Goal: Task Accomplishment & Management: Complete application form

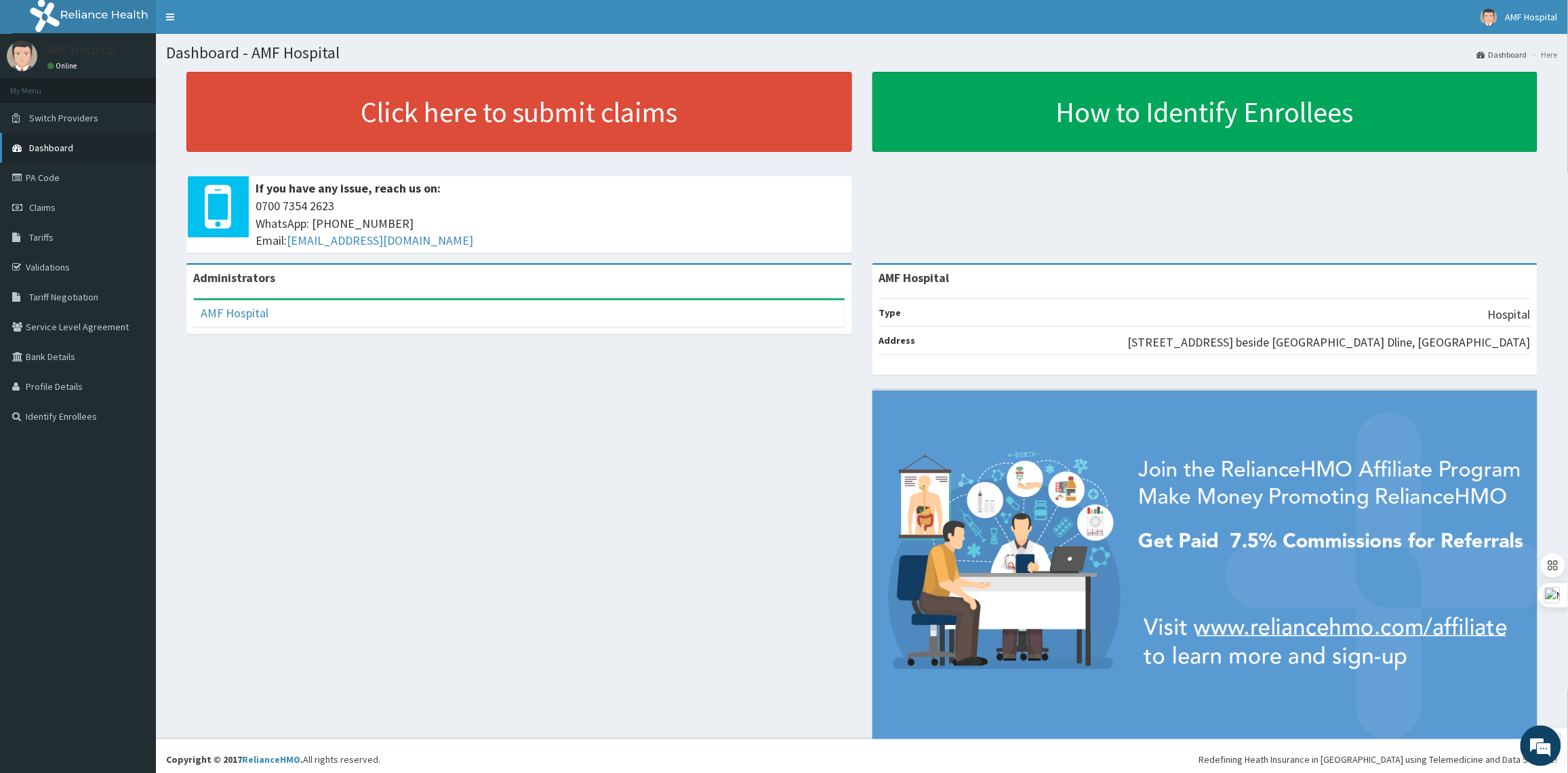
click at [86, 156] on link "Dashboard" at bounding box center [77, 148] width 156 height 30
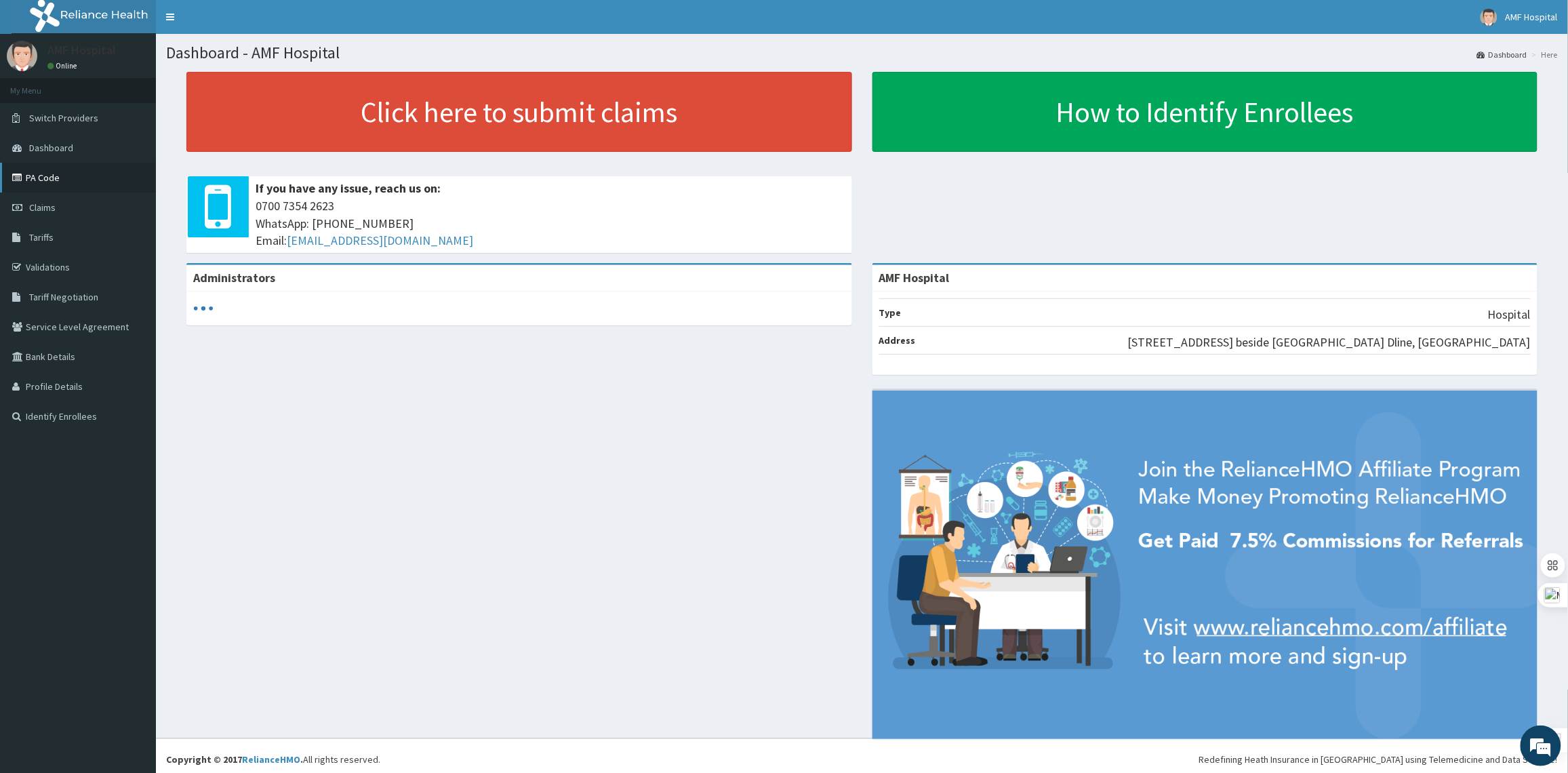
click at [49, 187] on link "PA Code" at bounding box center [77, 177] width 156 height 30
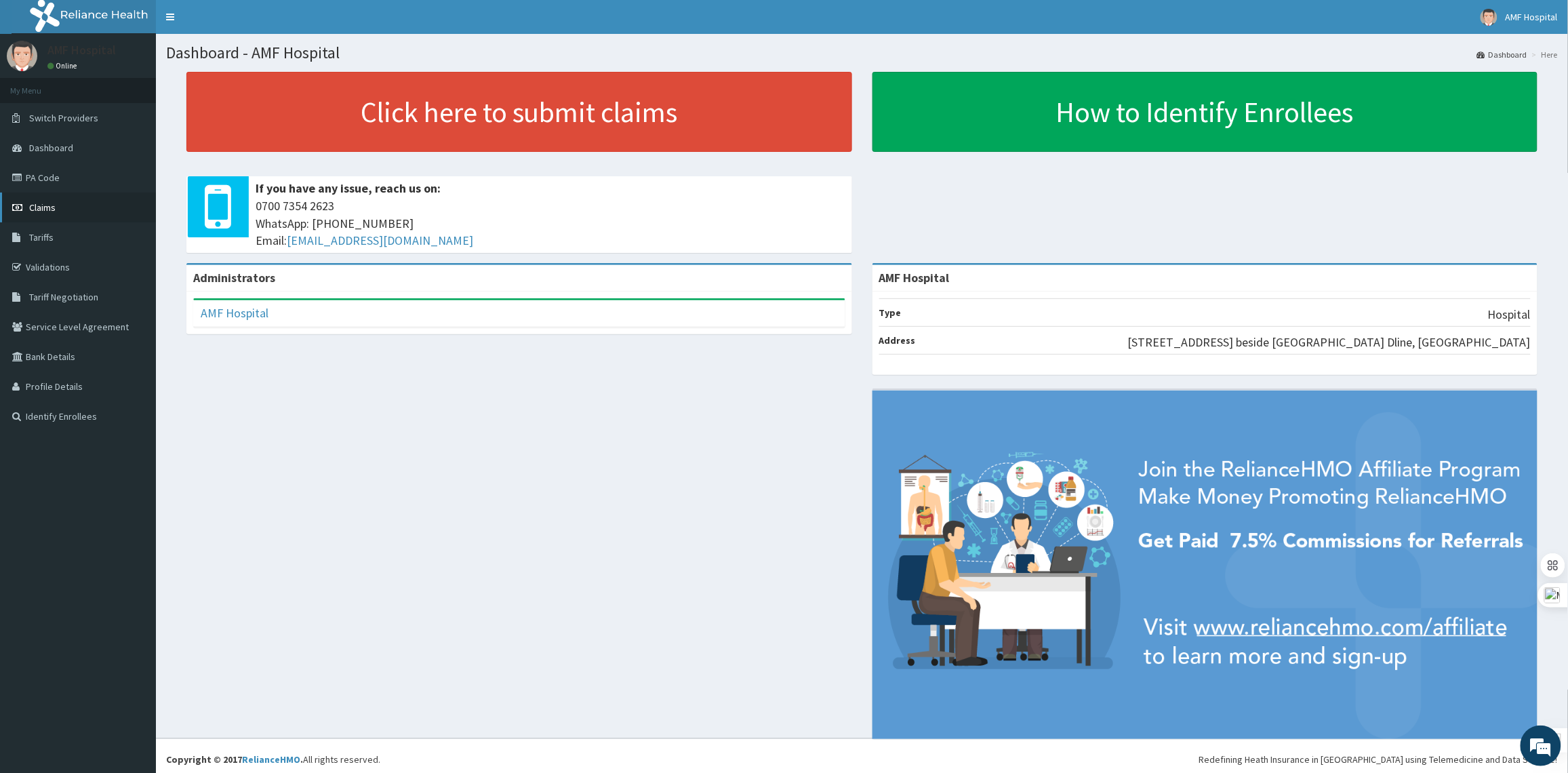
click at [63, 202] on link "Claims" at bounding box center [77, 207] width 156 height 30
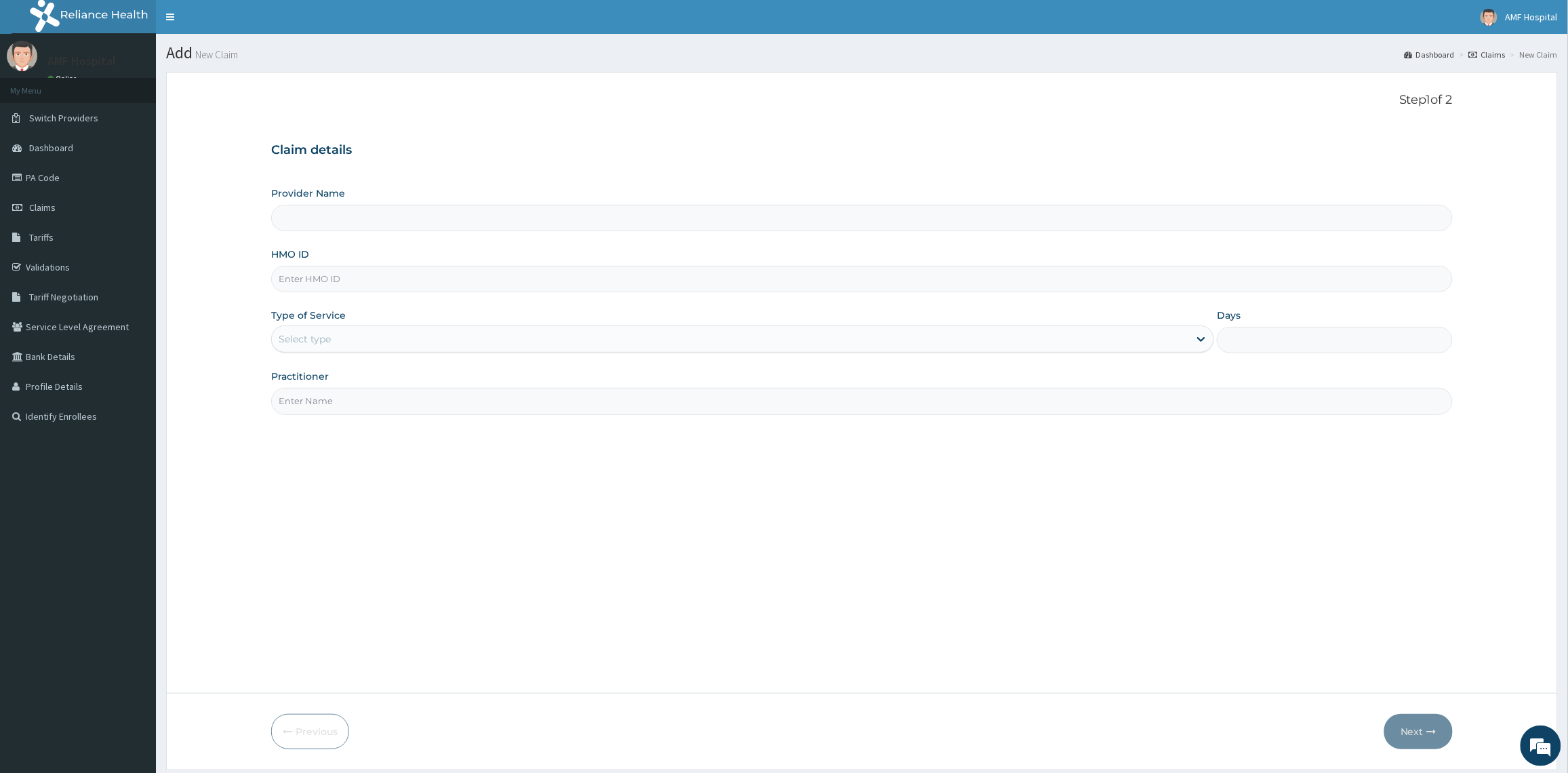
click at [529, 356] on div "Provider Name HMO ID Type of Service Select type Days Practitioner" at bounding box center [861, 301] width 1181 height 228
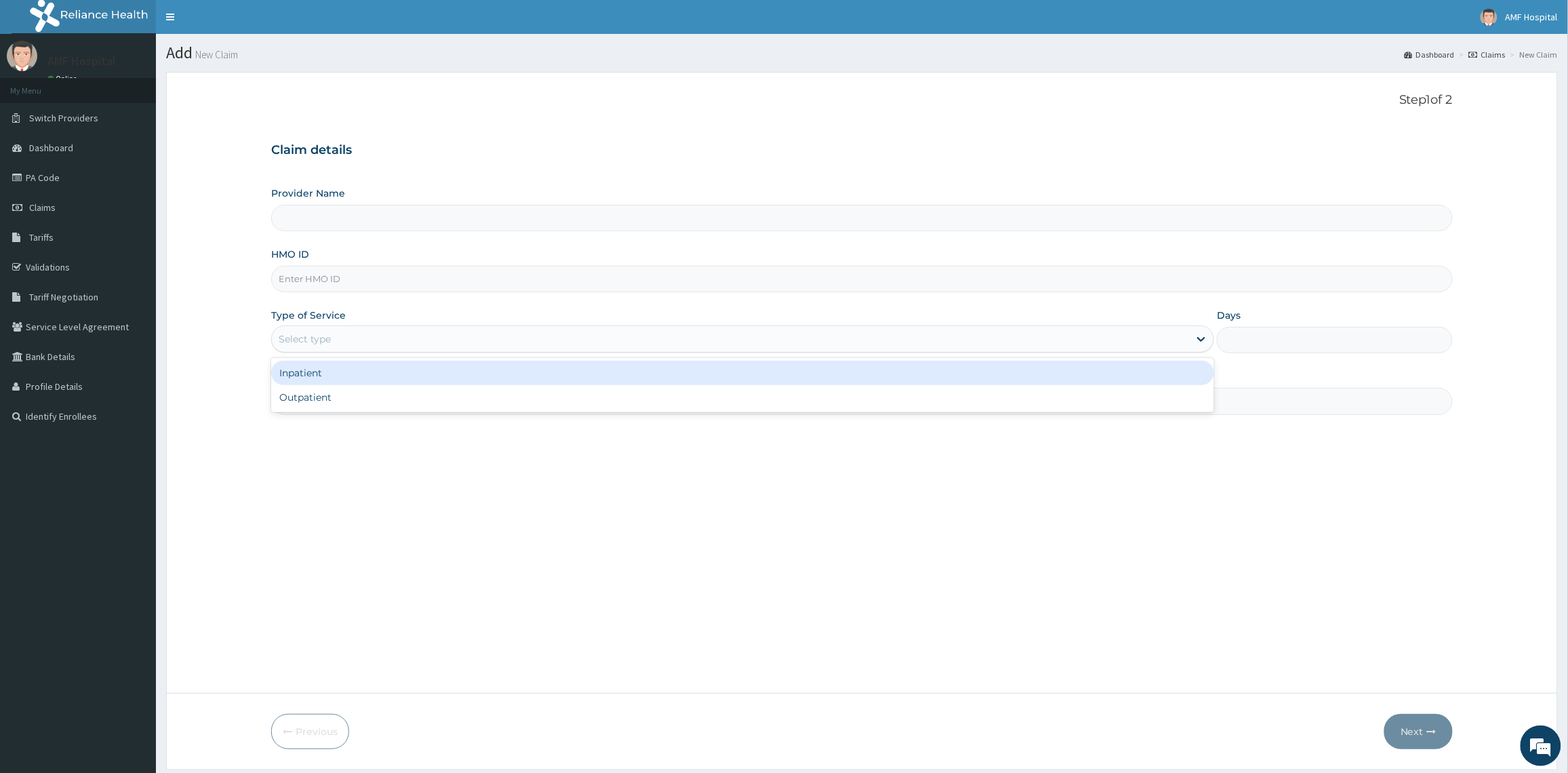
click at [586, 333] on div "Select type" at bounding box center [731, 338] width 917 height 22
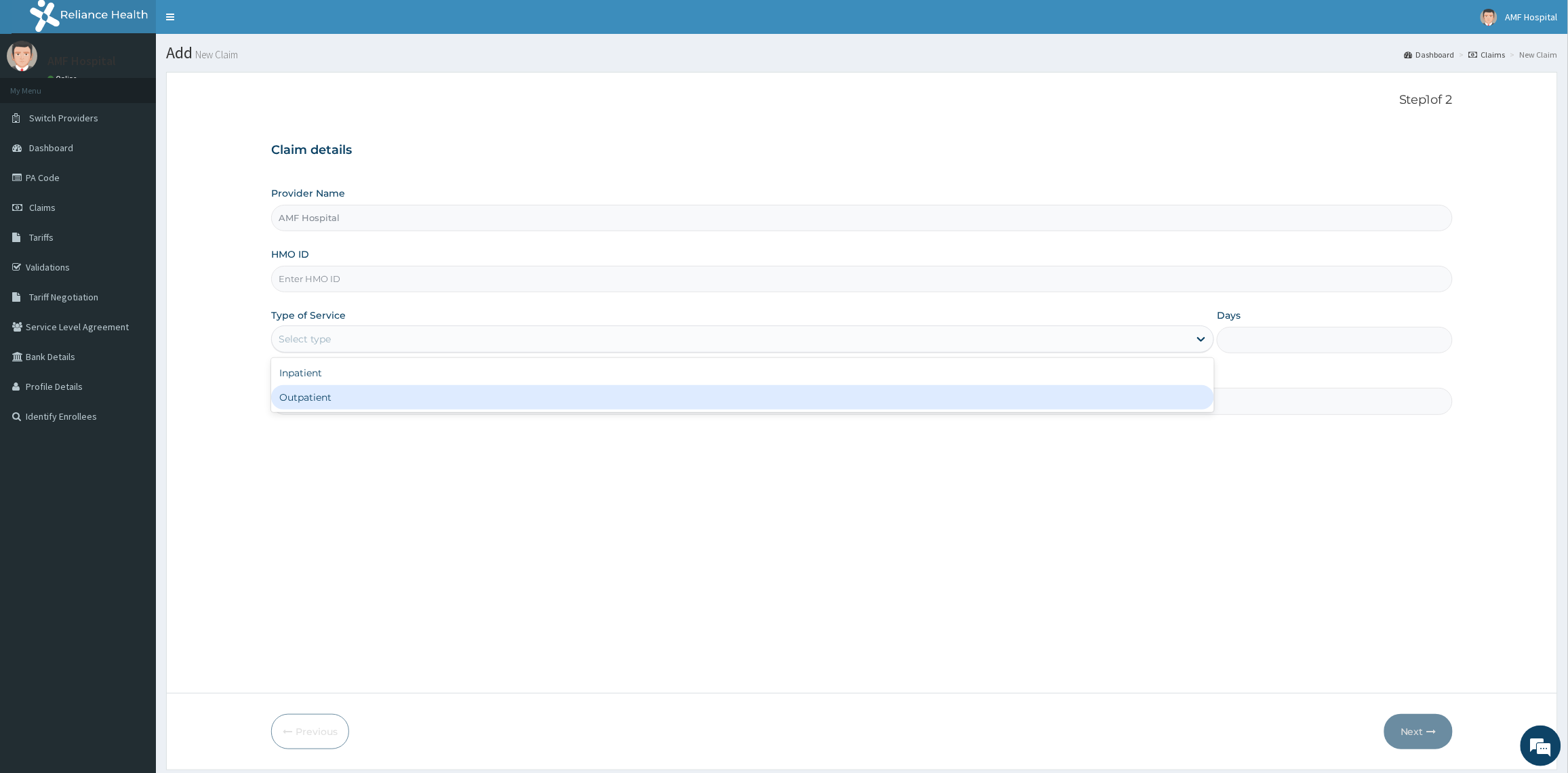
type input "AMF Hospital"
click at [720, 404] on div "Outpatient" at bounding box center [743, 397] width 943 height 25
type input "1"
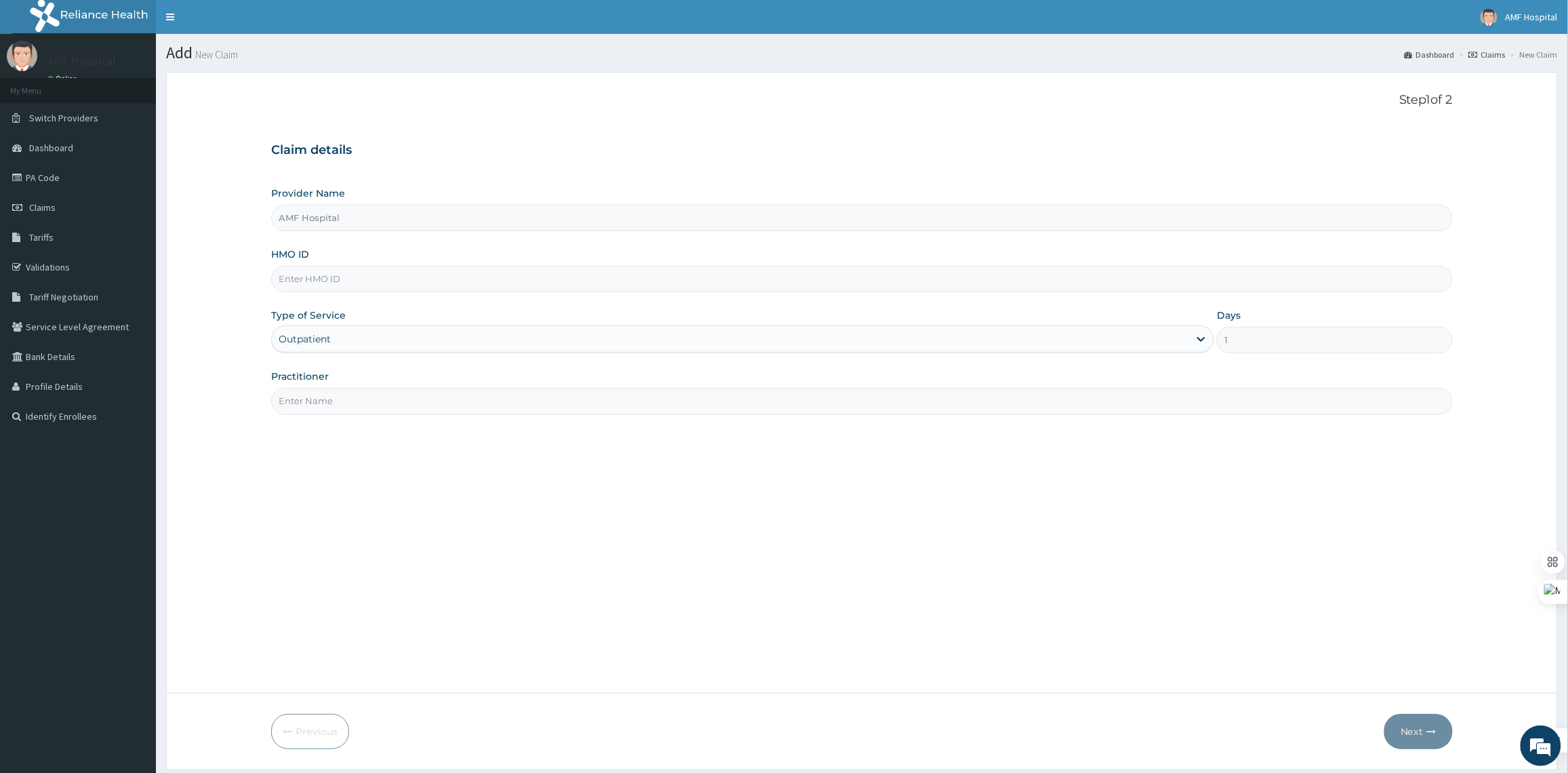
click at [489, 272] on input "HMO ID" at bounding box center [861, 278] width 1181 height 26
type input "phr/10015/A"
click at [385, 405] on input "Practitioner" at bounding box center [861, 400] width 1181 height 26
type input "EZE MICHAEL"
click at [1431, 738] on button "Next" at bounding box center [1418, 732] width 69 height 35
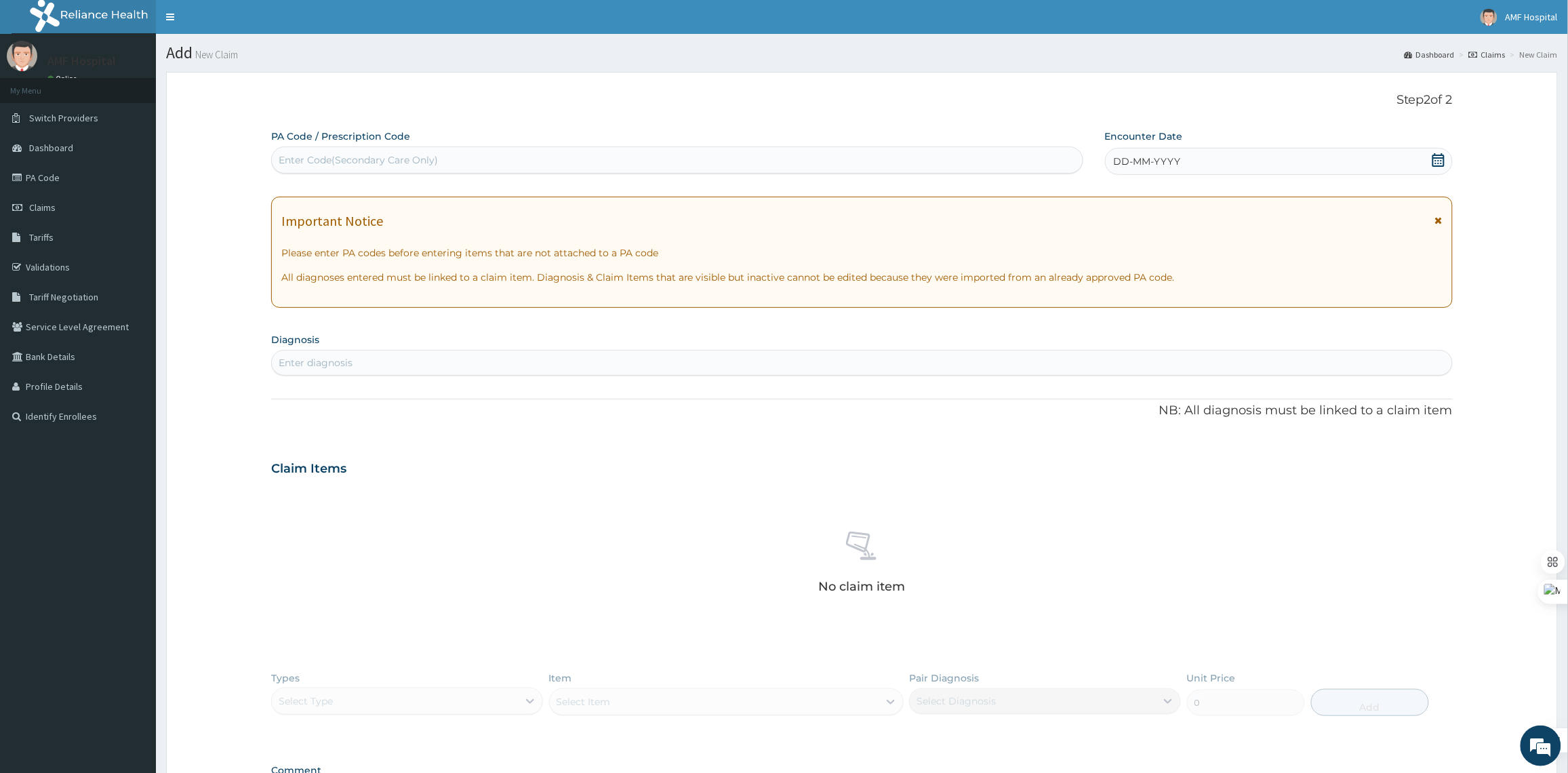
click at [1438, 156] on icon at bounding box center [1438, 160] width 12 height 14
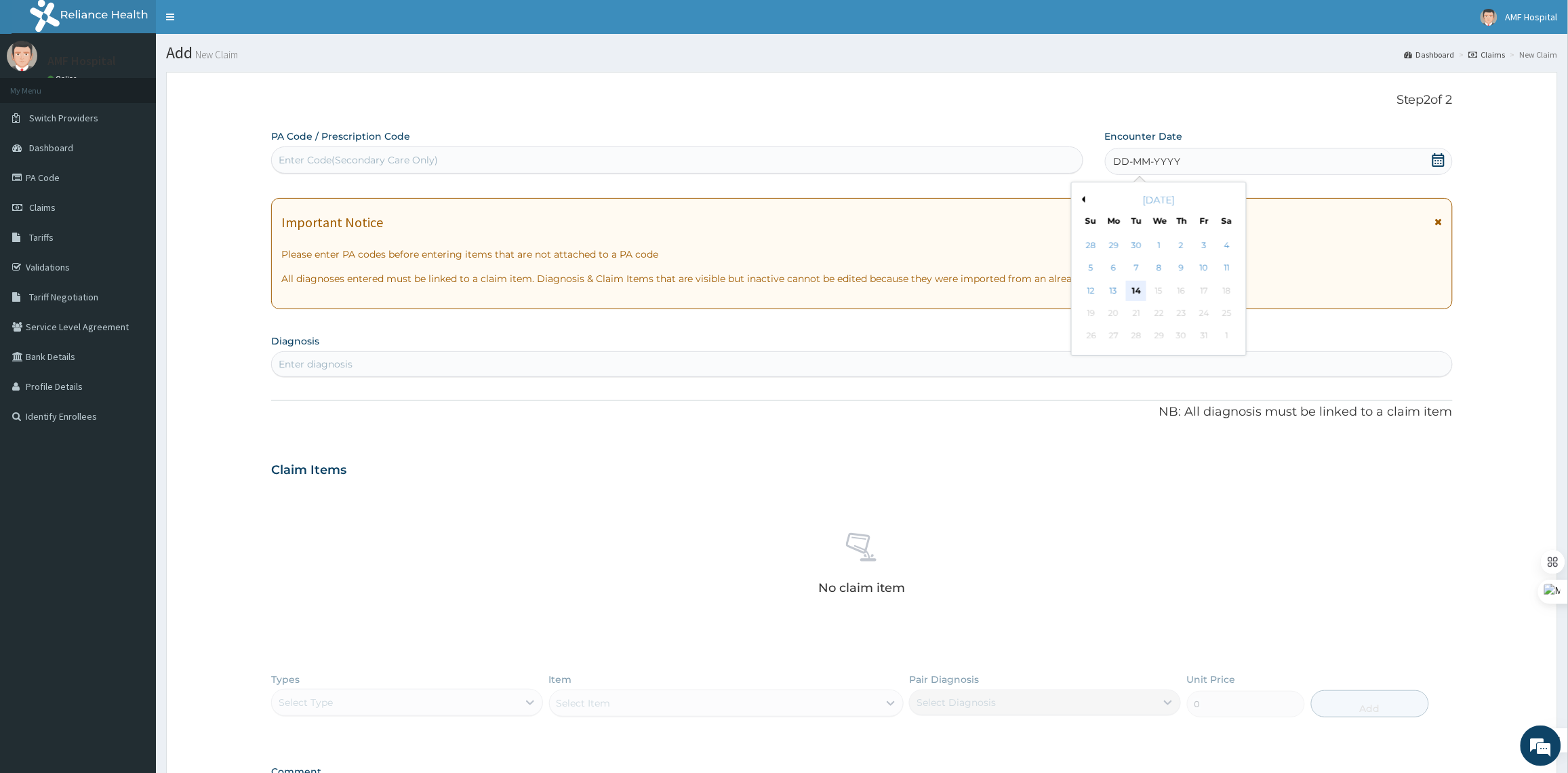
click at [1137, 289] on div "14" at bounding box center [1136, 290] width 20 height 20
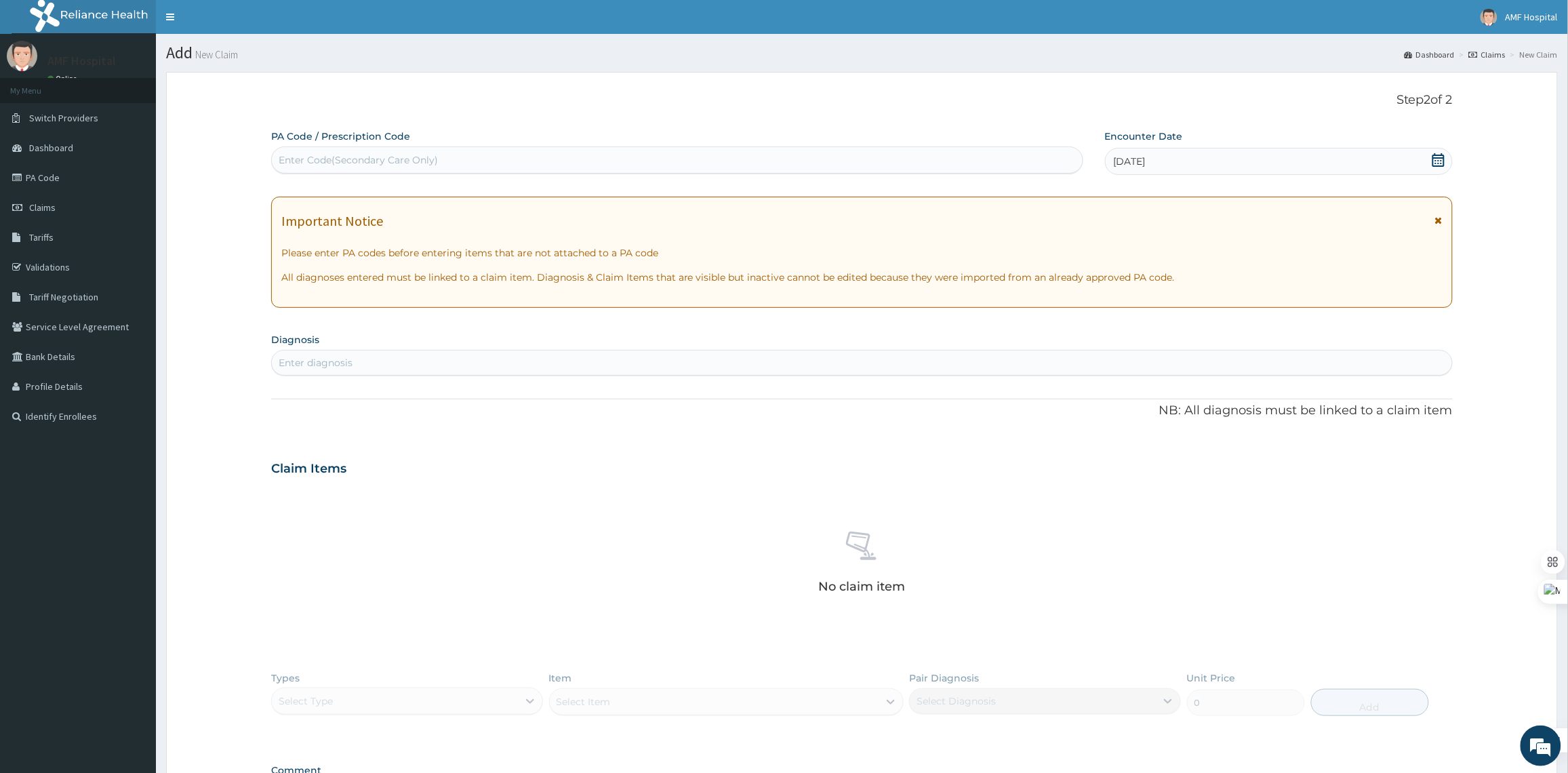
click at [613, 367] on div "Enter diagnosis" at bounding box center [862, 362] width 1180 height 22
type input "FITNESS"
click at [353, 364] on div "Enter diagnosis" at bounding box center [862, 362] width 1180 height 22
type input "B"
type input "WORK"
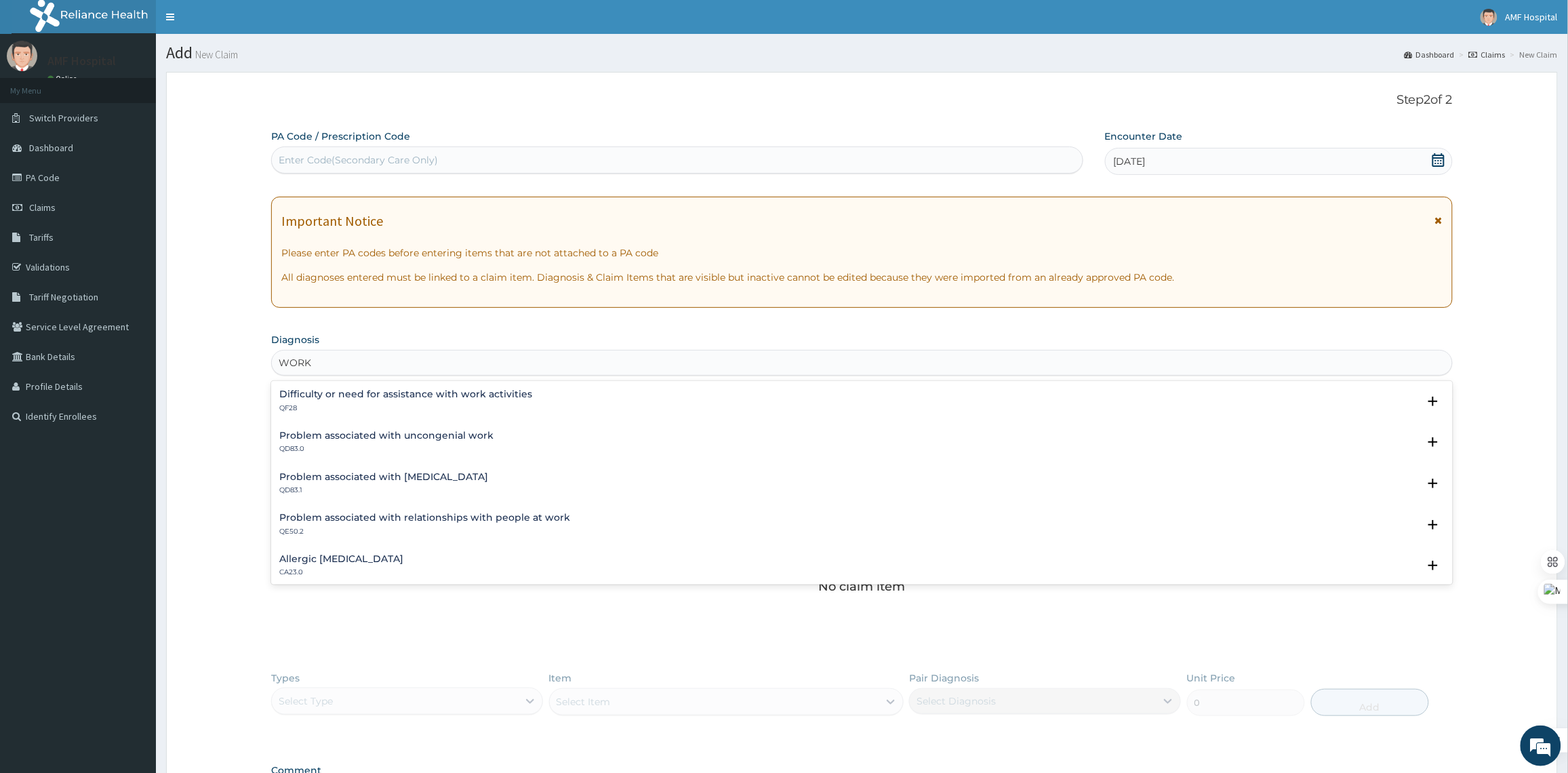
click at [506, 527] on p "QE50.2" at bounding box center [424, 531] width 291 height 10
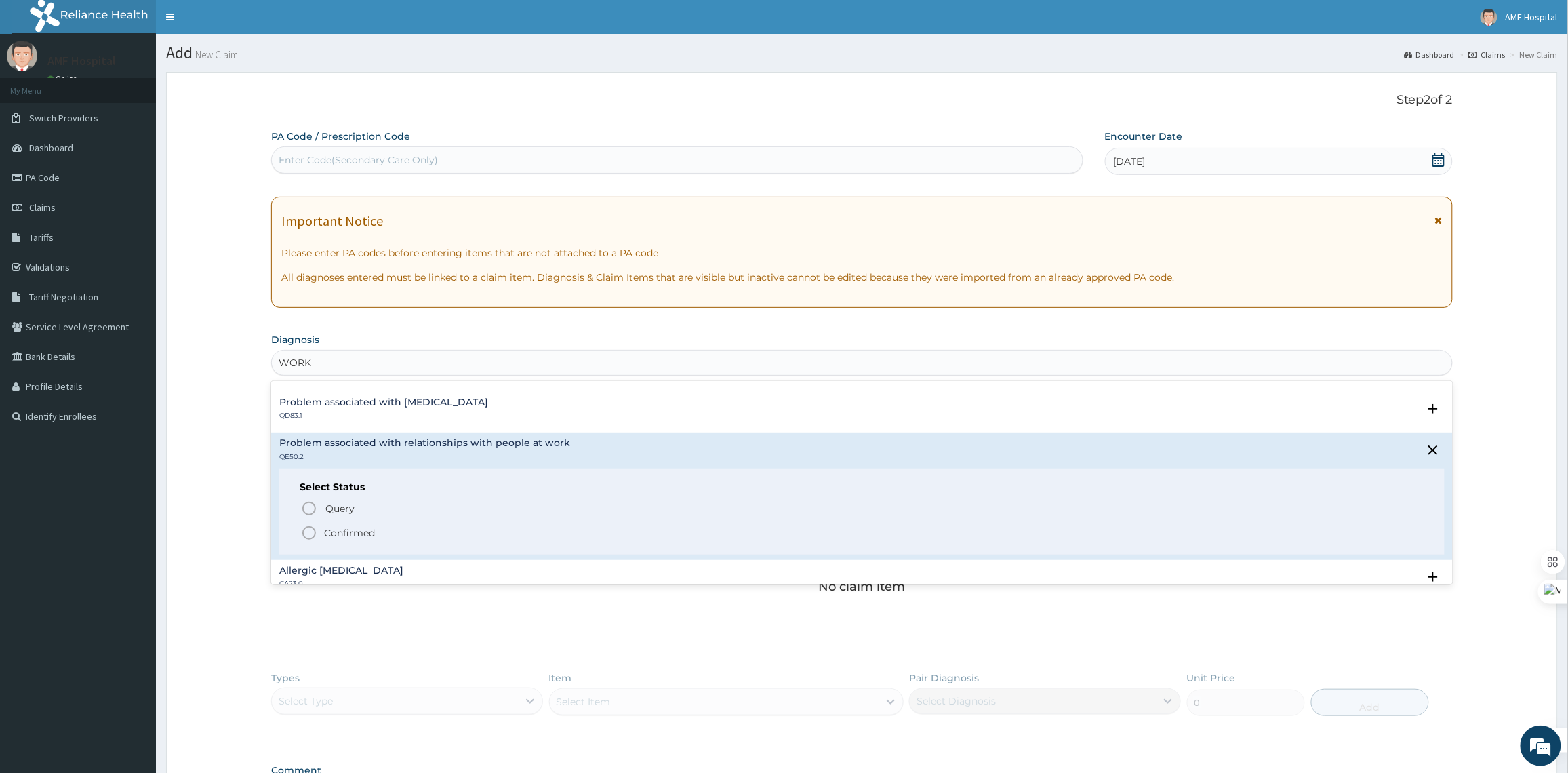
scroll to position [104, 0]
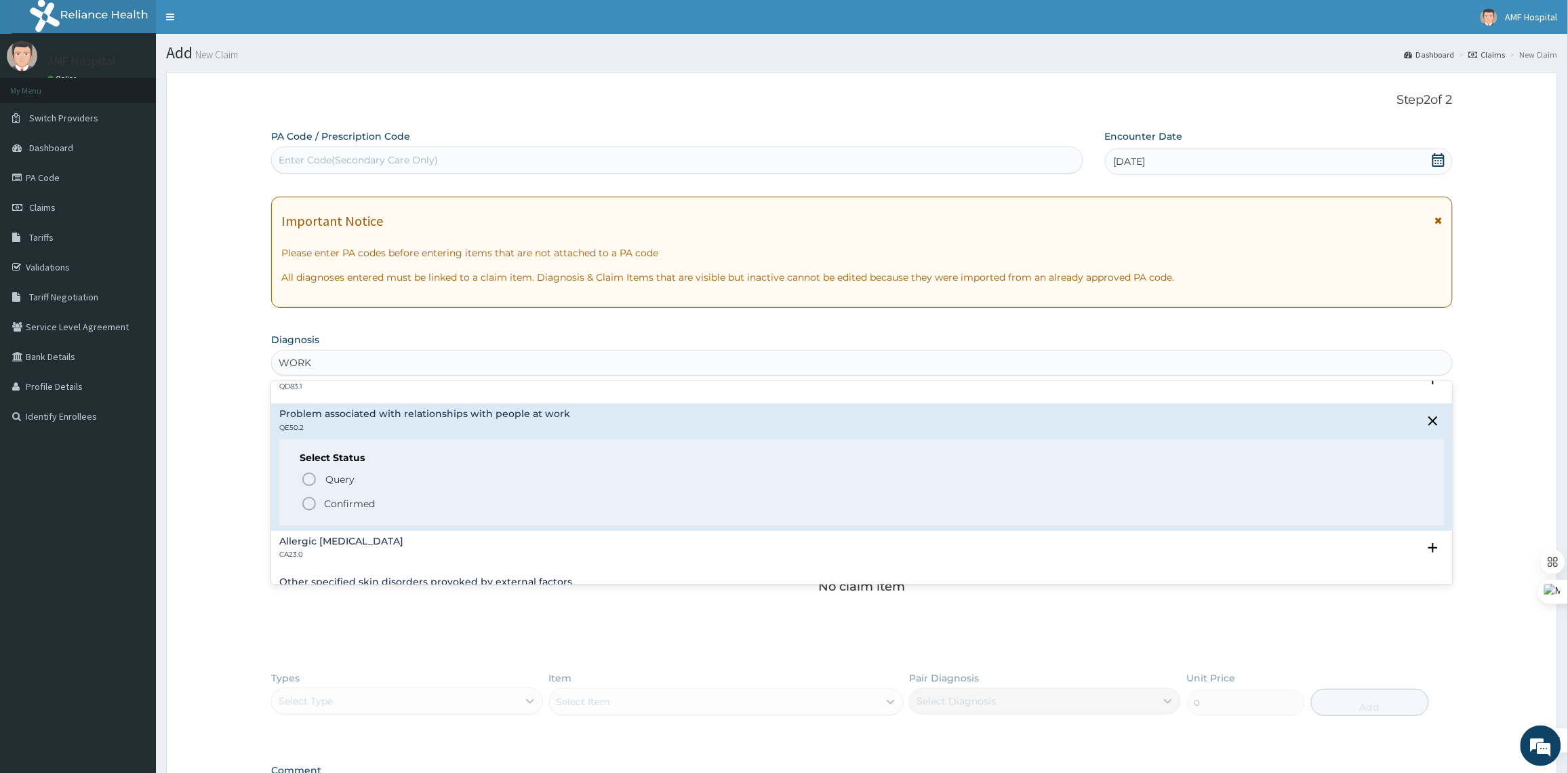
click at [317, 505] on span "Confirmed" at bounding box center [862, 503] width 1123 height 16
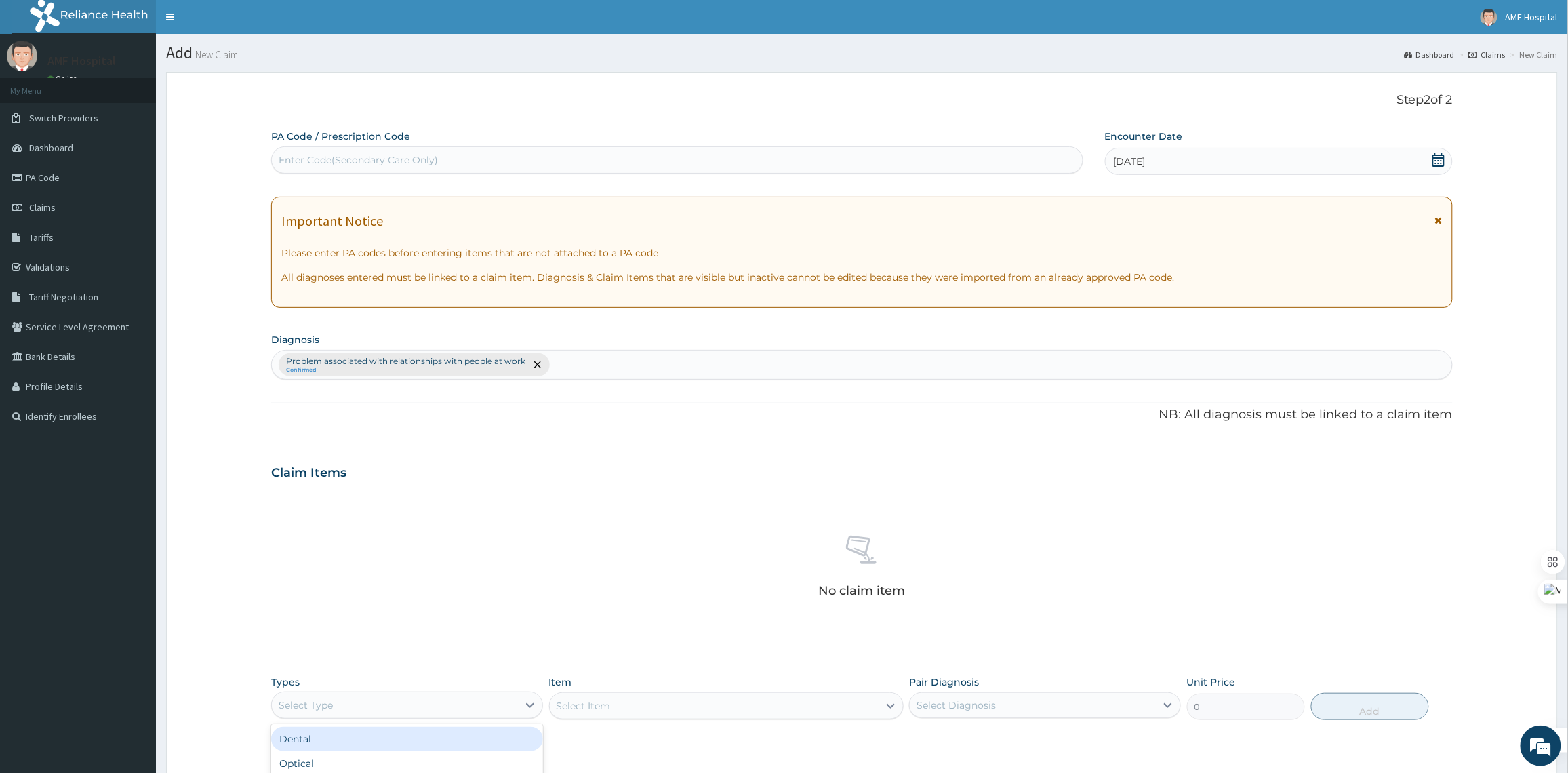
click at [421, 699] on div "Select Type" at bounding box center [395, 704] width 246 height 22
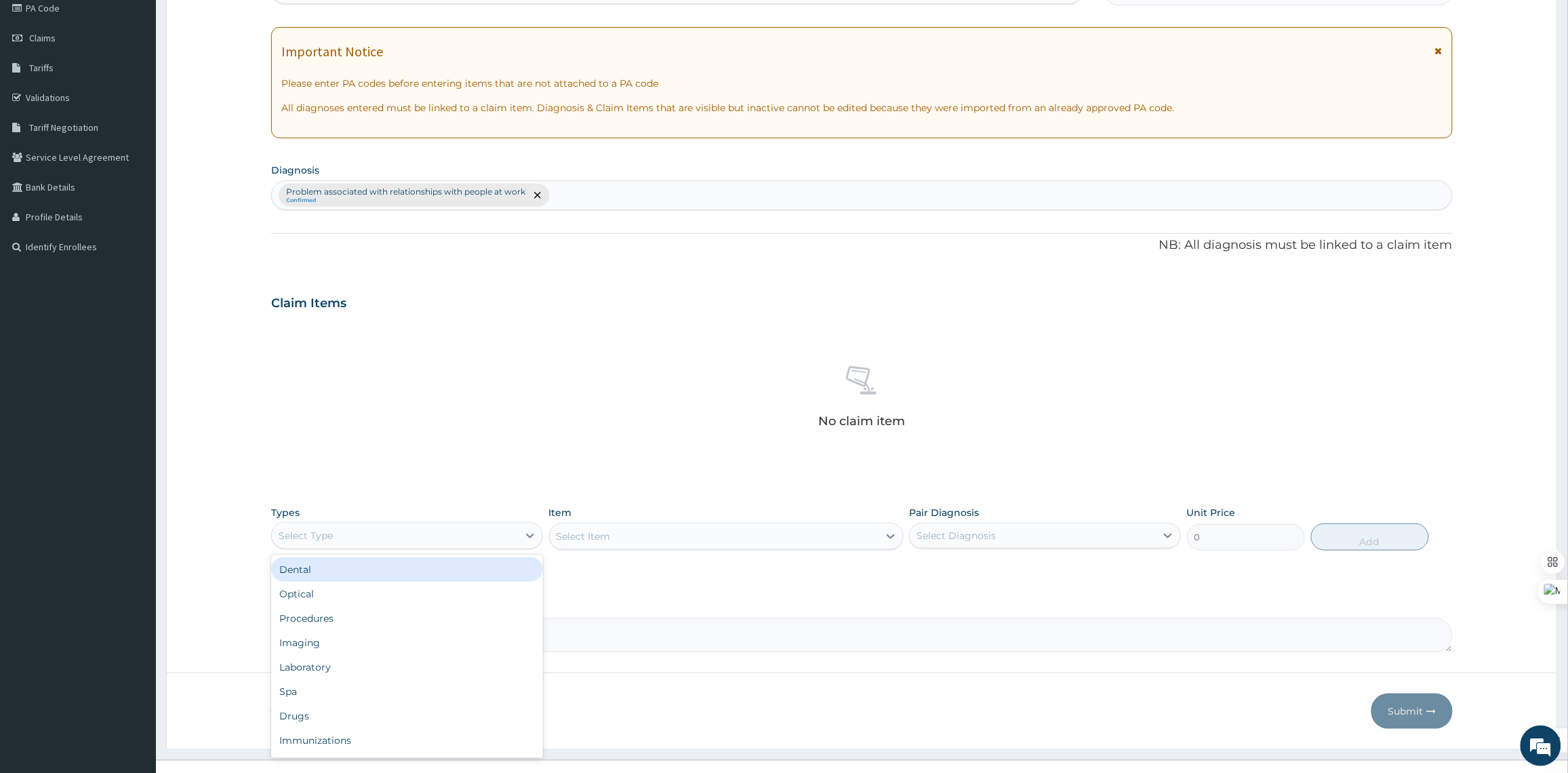
scroll to position [192, 0]
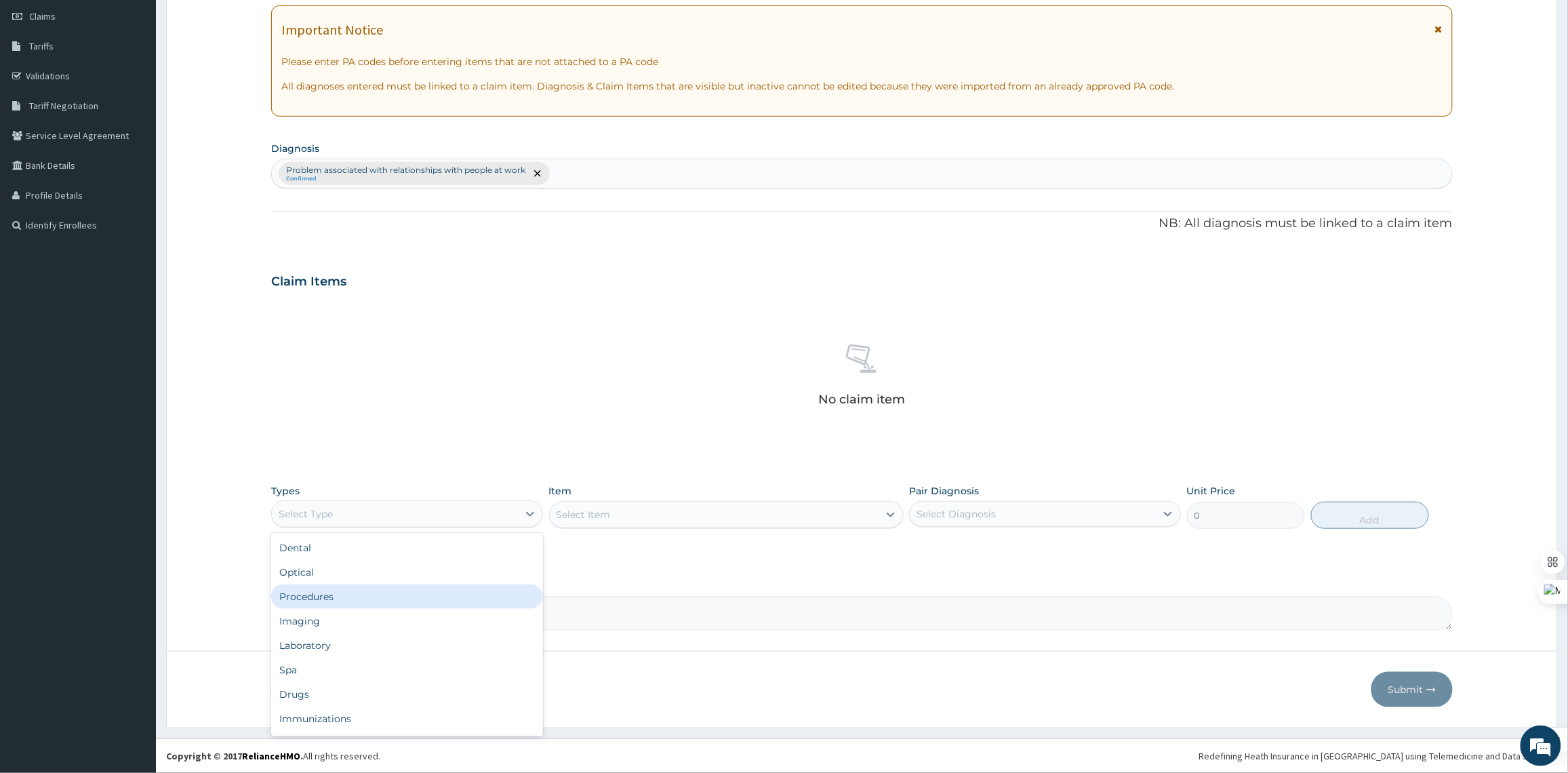
click at [378, 597] on div "Procedures" at bounding box center [407, 597] width 272 height 25
click at [753, 503] on div "Select Item" at bounding box center [726, 515] width 354 height 27
click at [747, 517] on div "Select Item" at bounding box center [726, 515] width 354 height 27
click at [593, 507] on div "Select Item" at bounding box center [726, 515] width 354 height 27
click at [849, 522] on div "Select Item" at bounding box center [714, 514] width 329 height 22
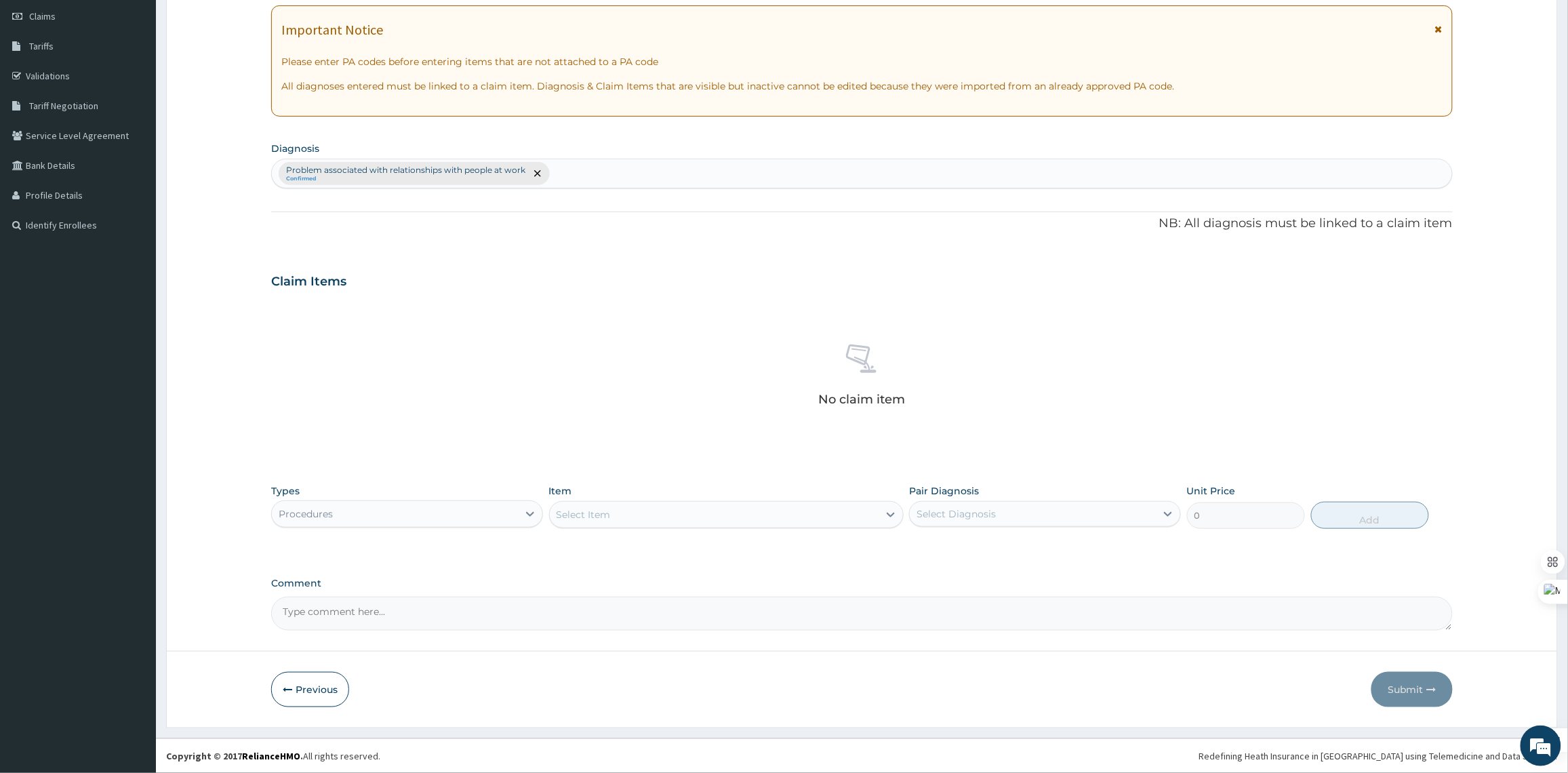
click at [709, 514] on div "Select Item" at bounding box center [714, 514] width 329 height 22
type input "S"
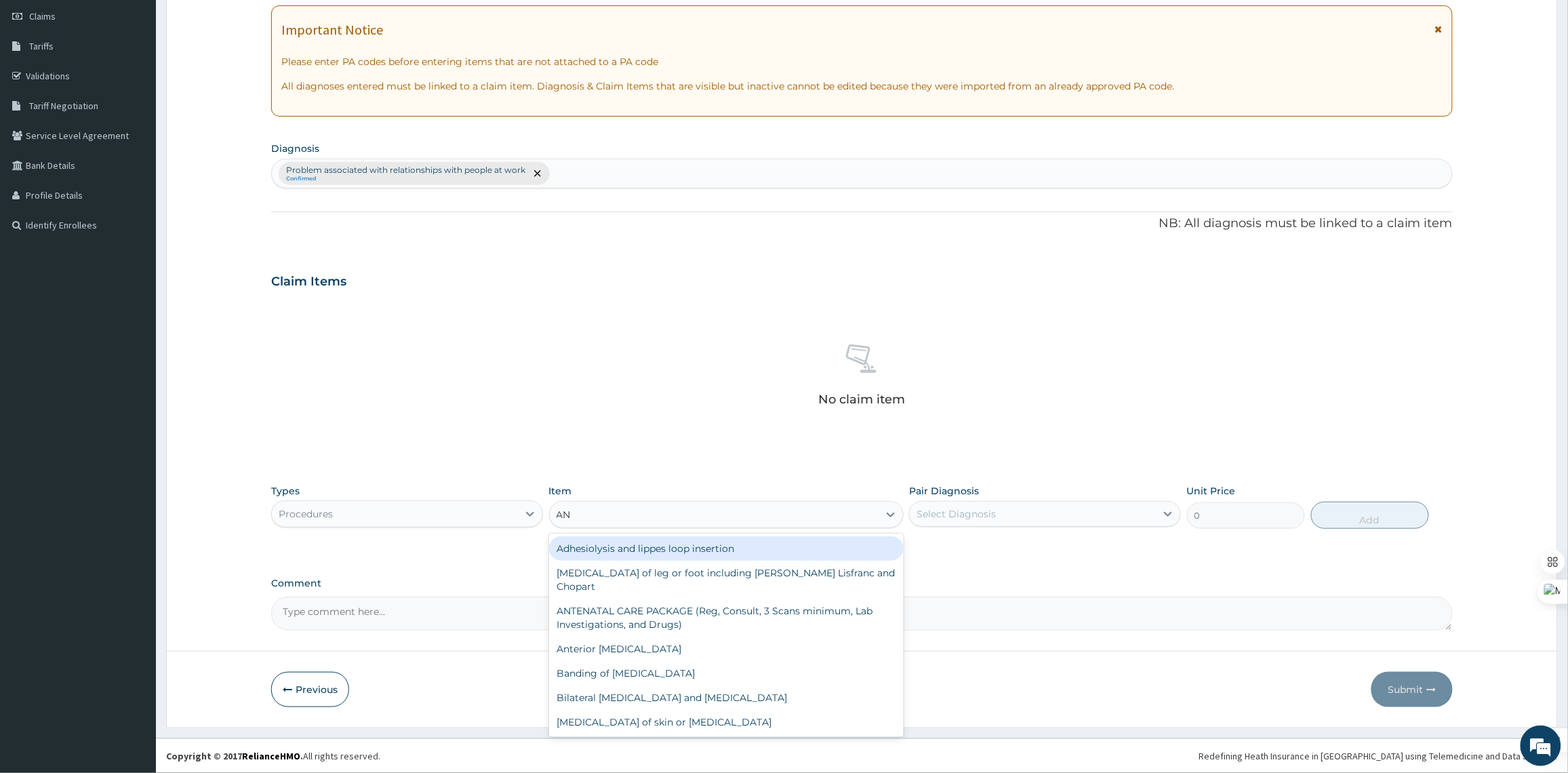
type input "ANN"
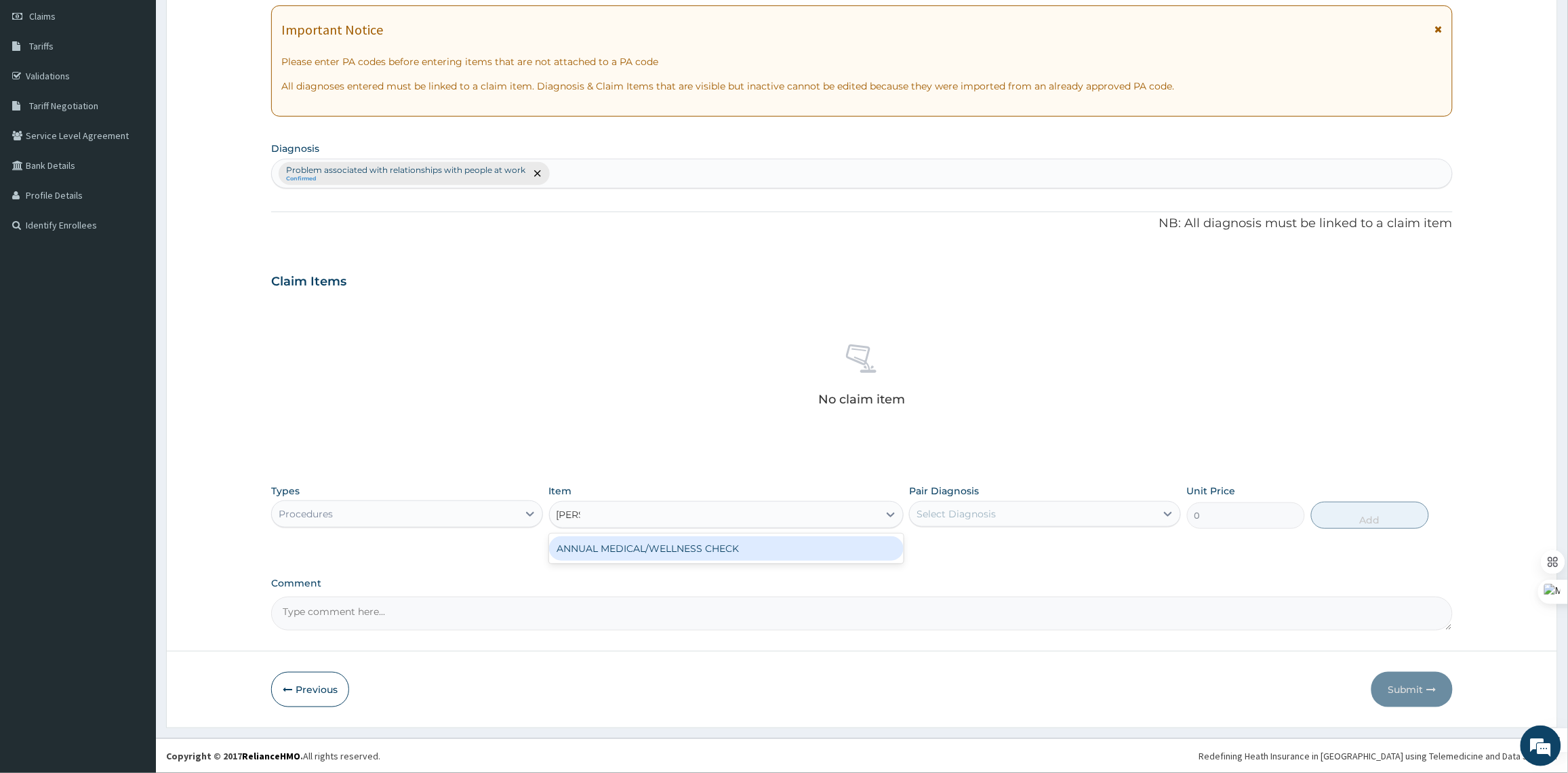
click at [751, 550] on div "ANNUAL MEDICAL/WELLNESS CHECK" at bounding box center [726, 548] width 354 height 25
type input "12000"
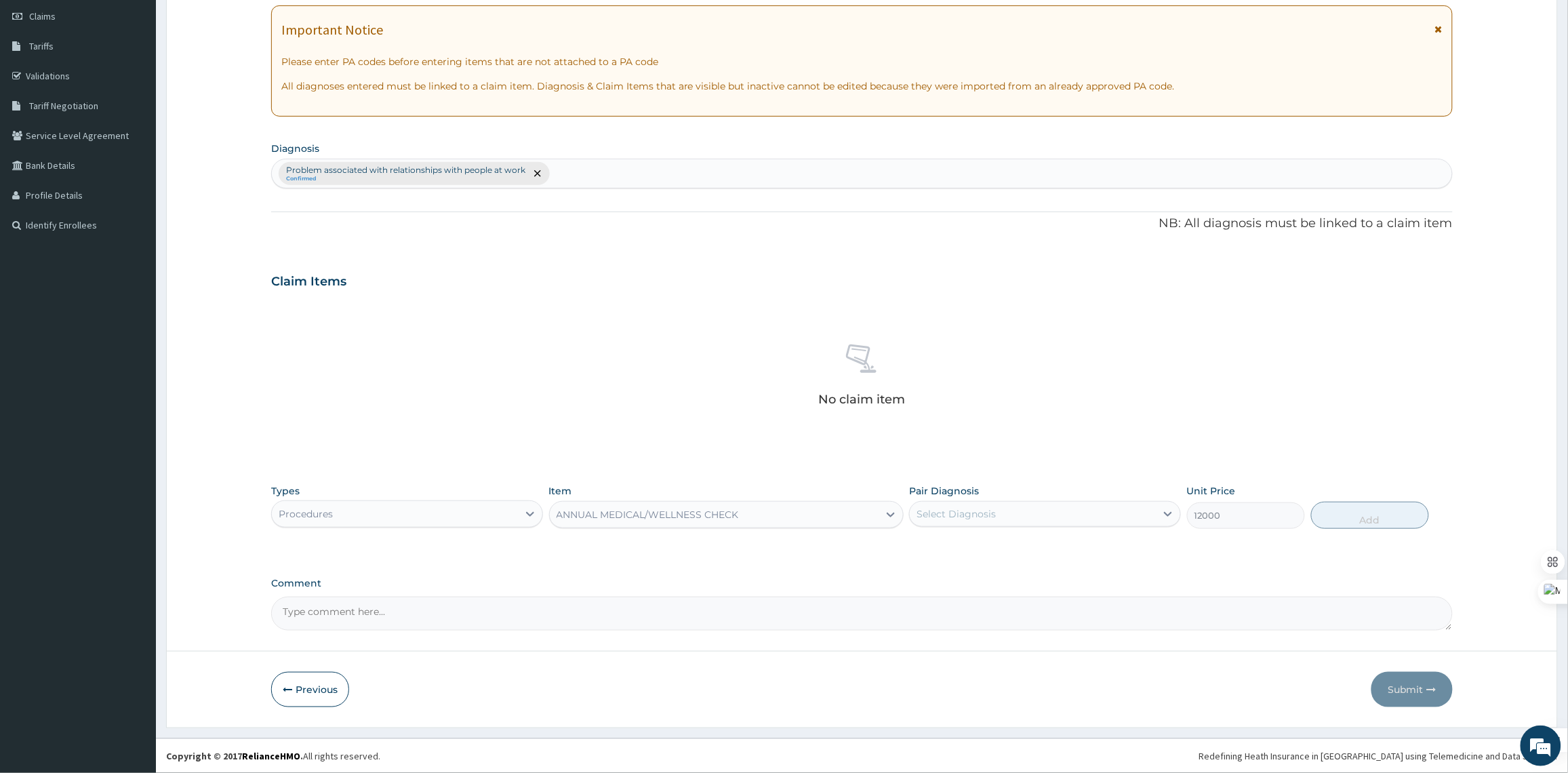
click at [1098, 517] on div "Select Diagnosis" at bounding box center [1032, 514] width 246 height 22
click at [1036, 562] on label "Problem associated with relationships with people at work" at bounding box center [1052, 554] width 242 height 27
checkbox input "true"
click at [1159, 419] on div "No claim item" at bounding box center [861, 377] width 1181 height 156
click at [1408, 516] on button "Add" at bounding box center [1370, 515] width 118 height 27
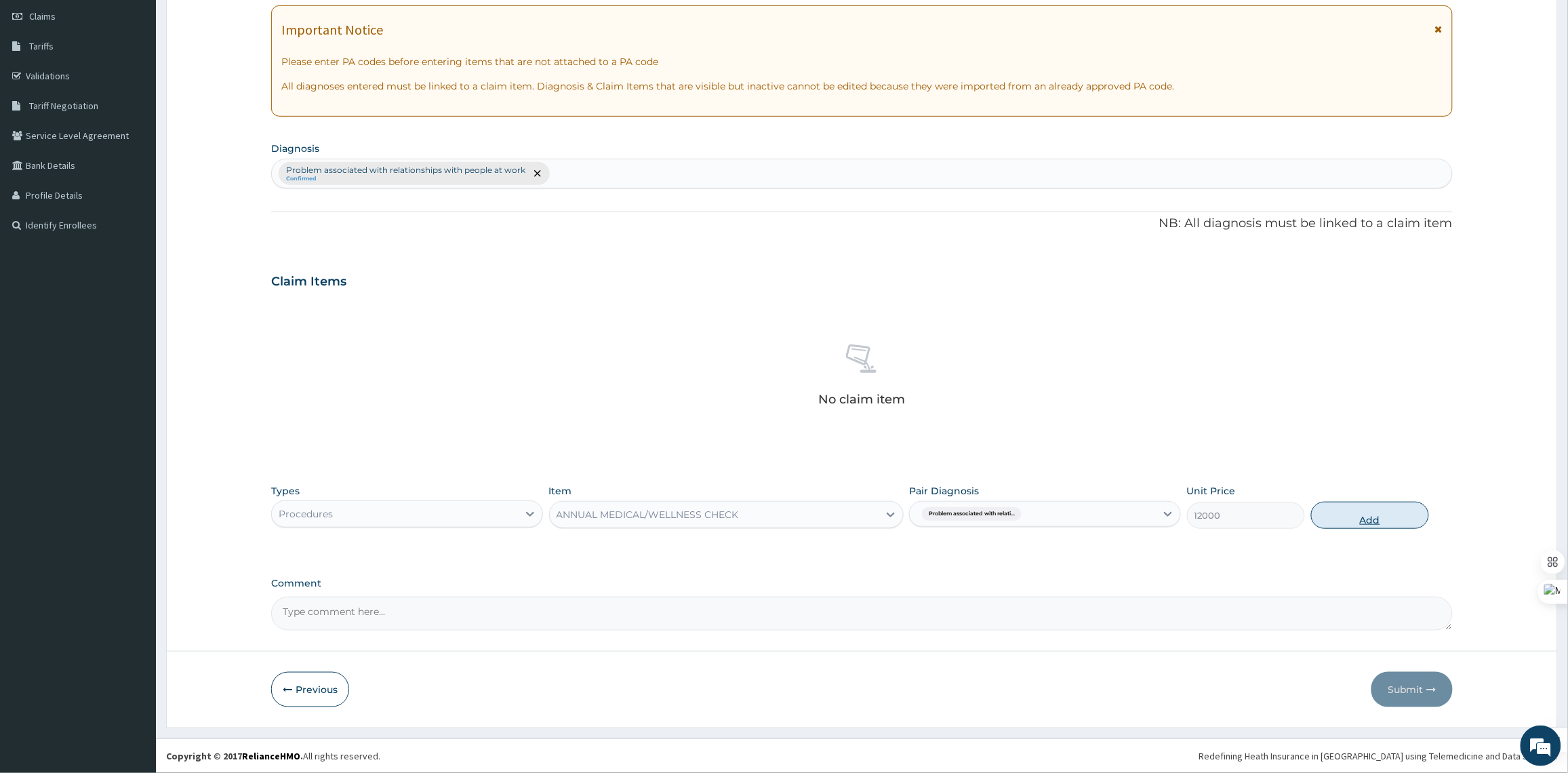
type input "0"
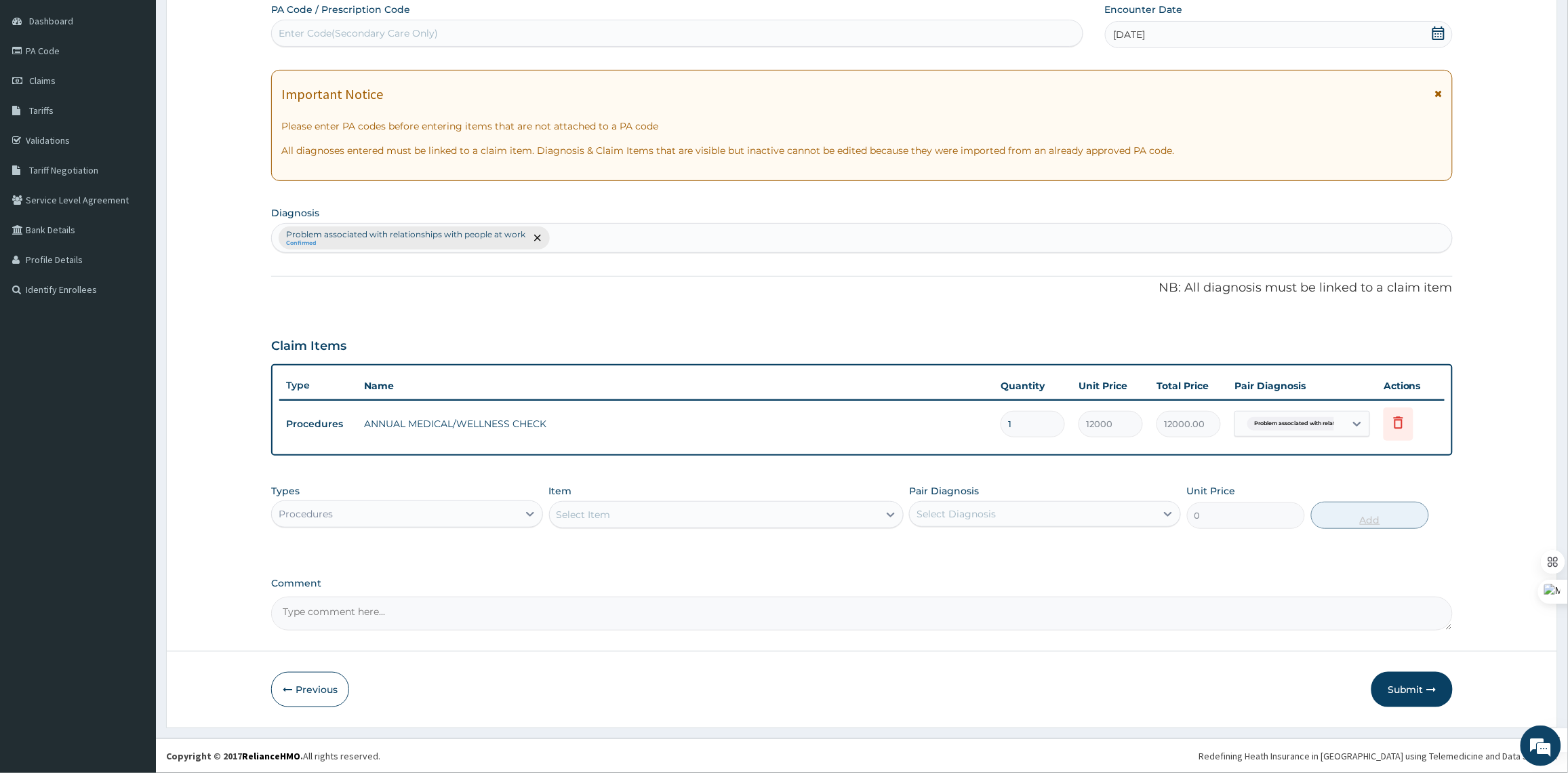
scroll to position [126, 0]
click at [628, 522] on div "Select Item" at bounding box center [714, 515] width 329 height 22
type input "G"
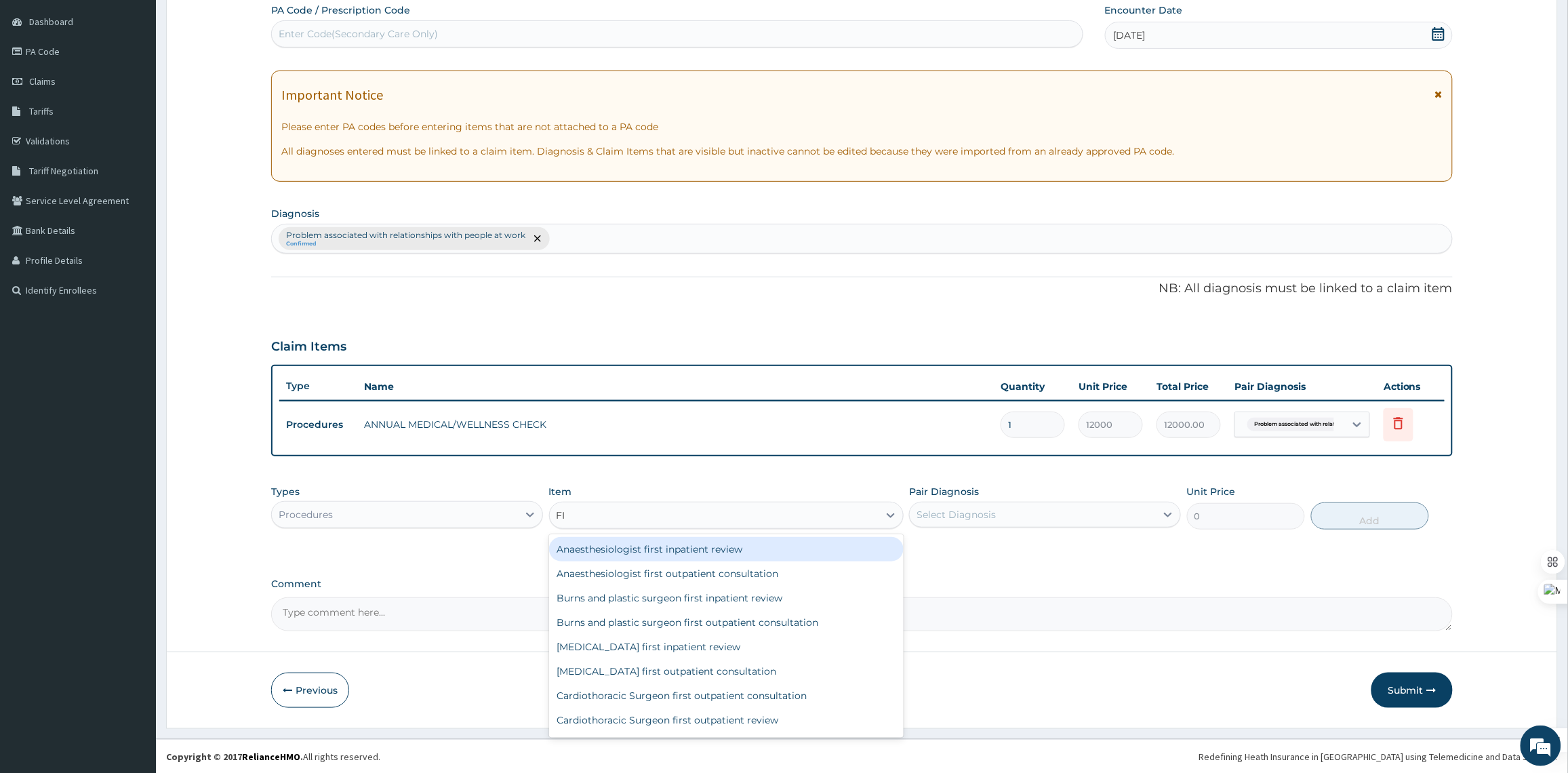
type input "F"
type input "GENER"
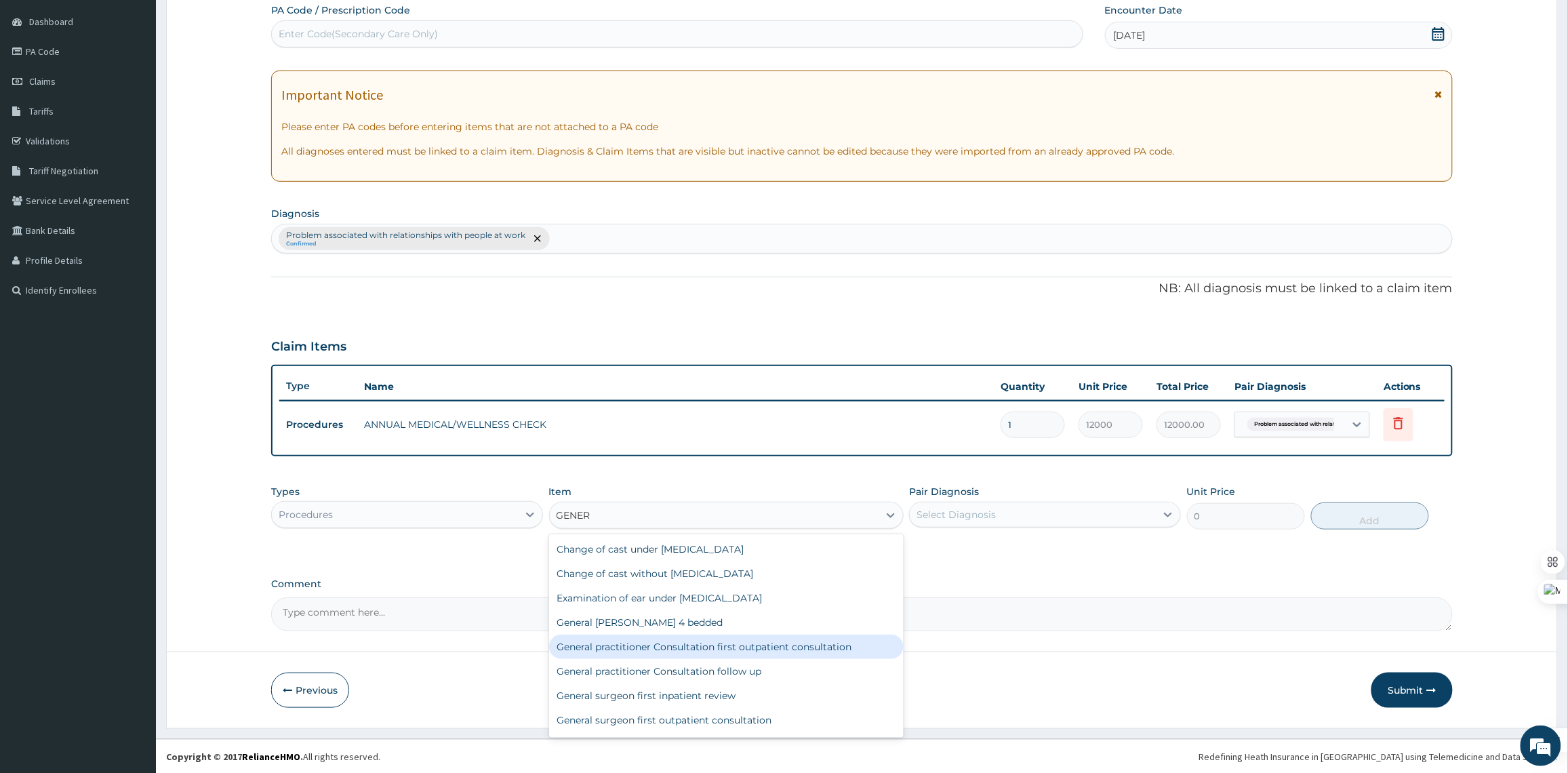
click at [797, 648] on div "General practitioner Consultation first outpatient consultation" at bounding box center [726, 646] width 354 height 25
type input "3547.5"
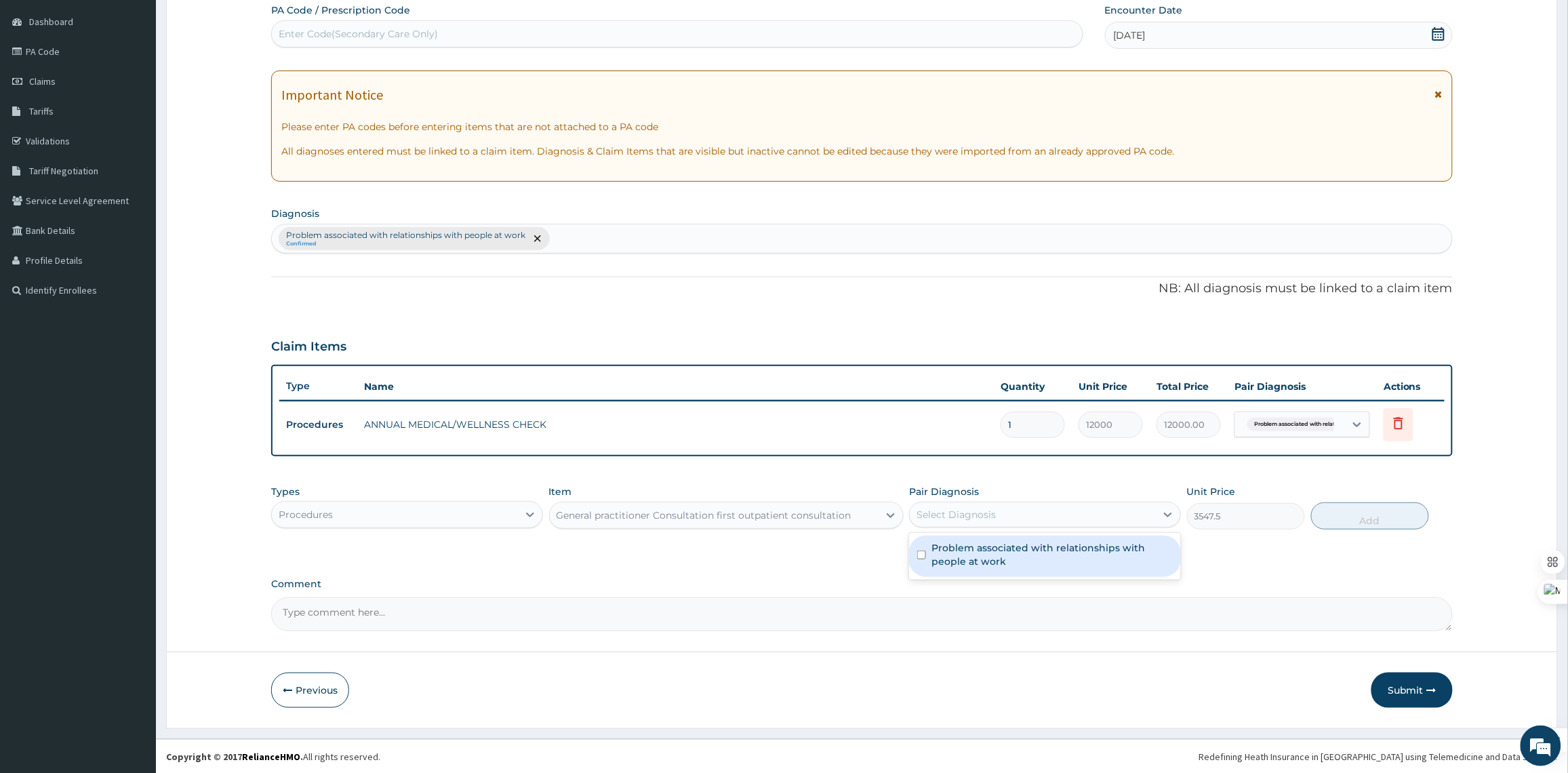
click at [1118, 519] on div "Select Diagnosis" at bounding box center [1032, 514] width 246 height 22
click at [1083, 550] on label "Problem associated with relationships with people at work" at bounding box center [1052, 554] width 242 height 27
checkbox input "true"
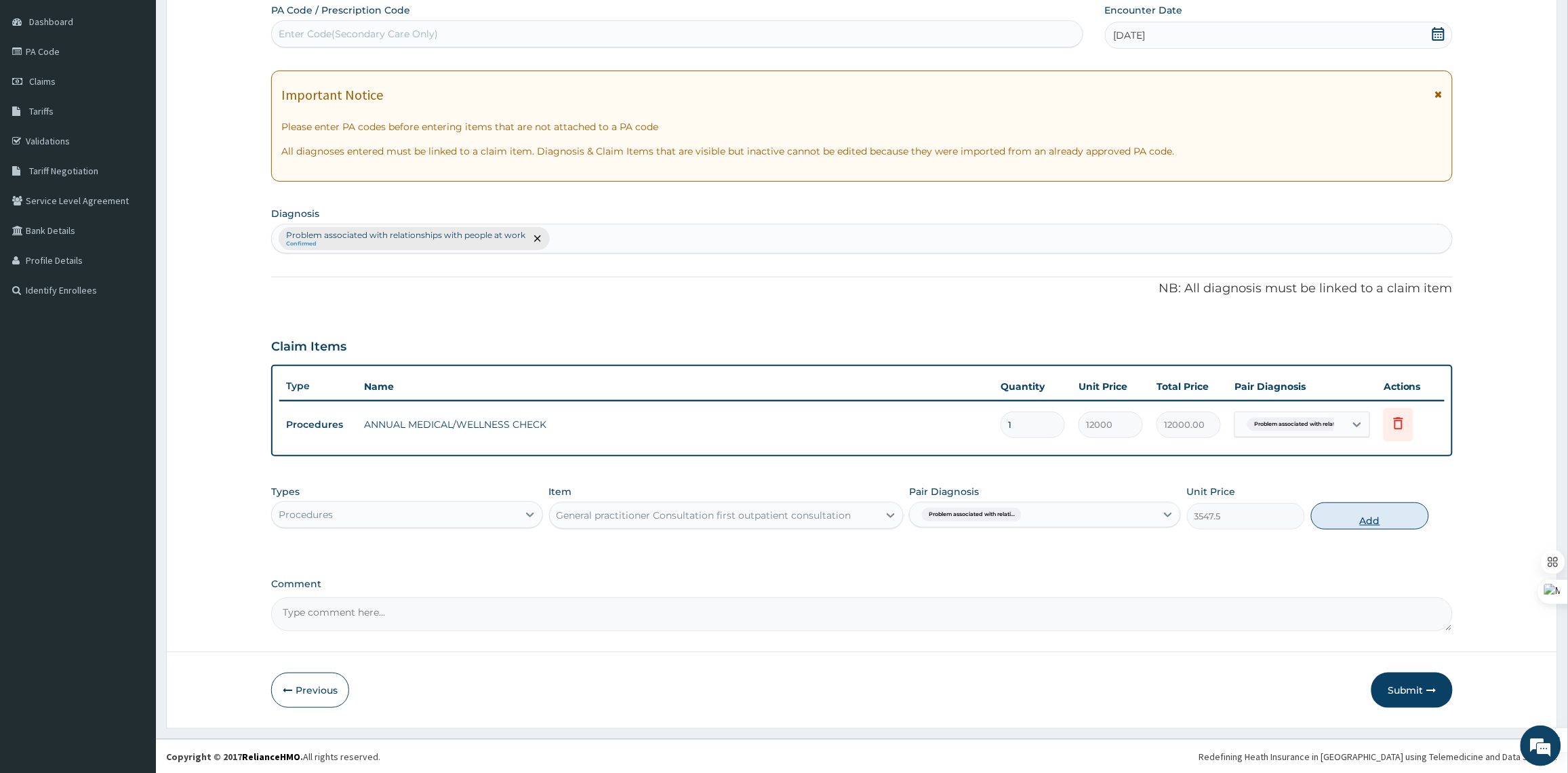
click at [1342, 523] on button "Add" at bounding box center [1370, 516] width 118 height 27
type input "0"
